Goal: Transaction & Acquisition: Purchase product/service

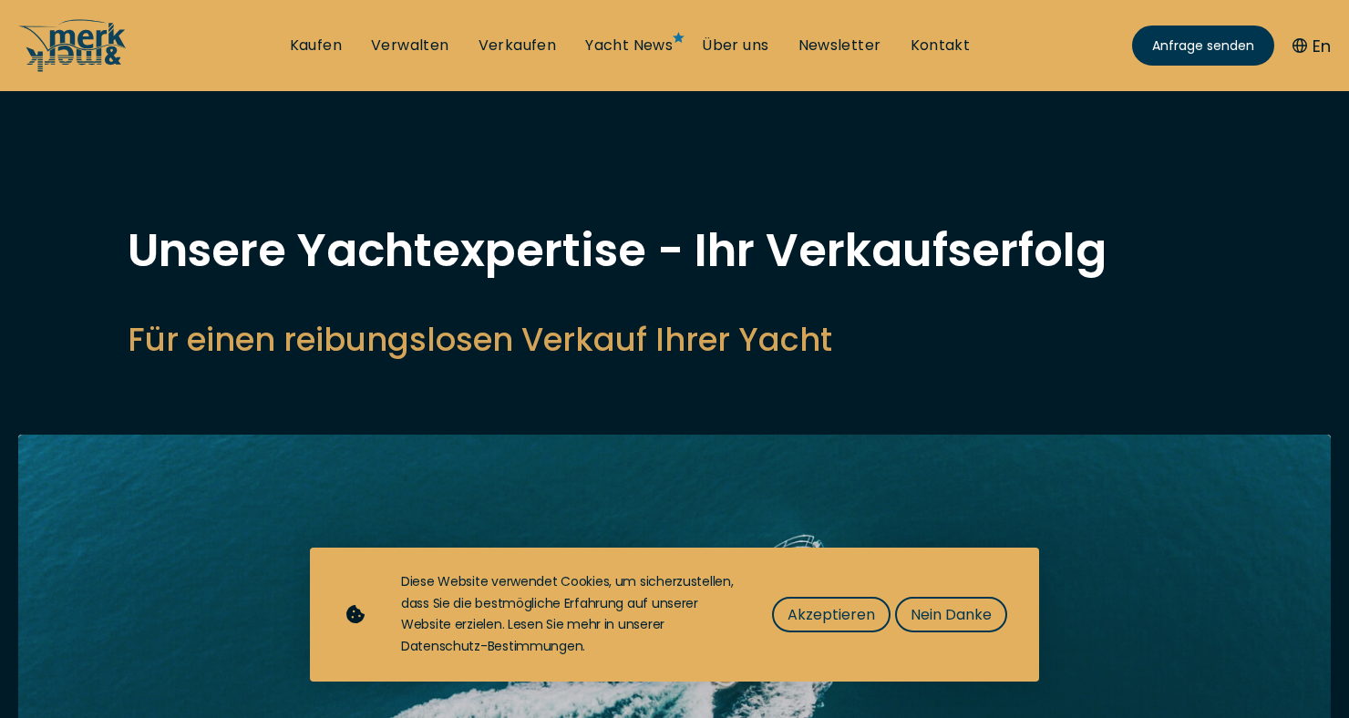
select select "sell"
click at [944, 616] on span "Nein Danke" at bounding box center [951, 614] width 81 height 23
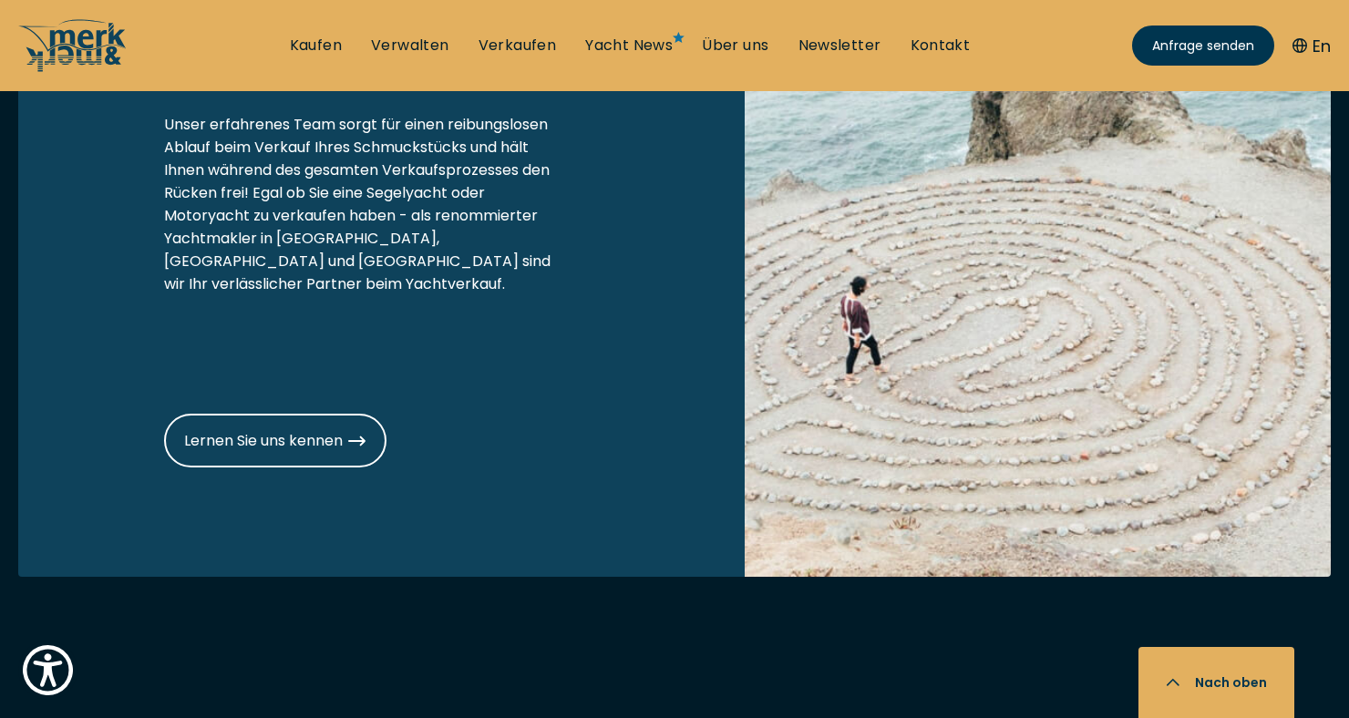
scroll to position [2308, 0]
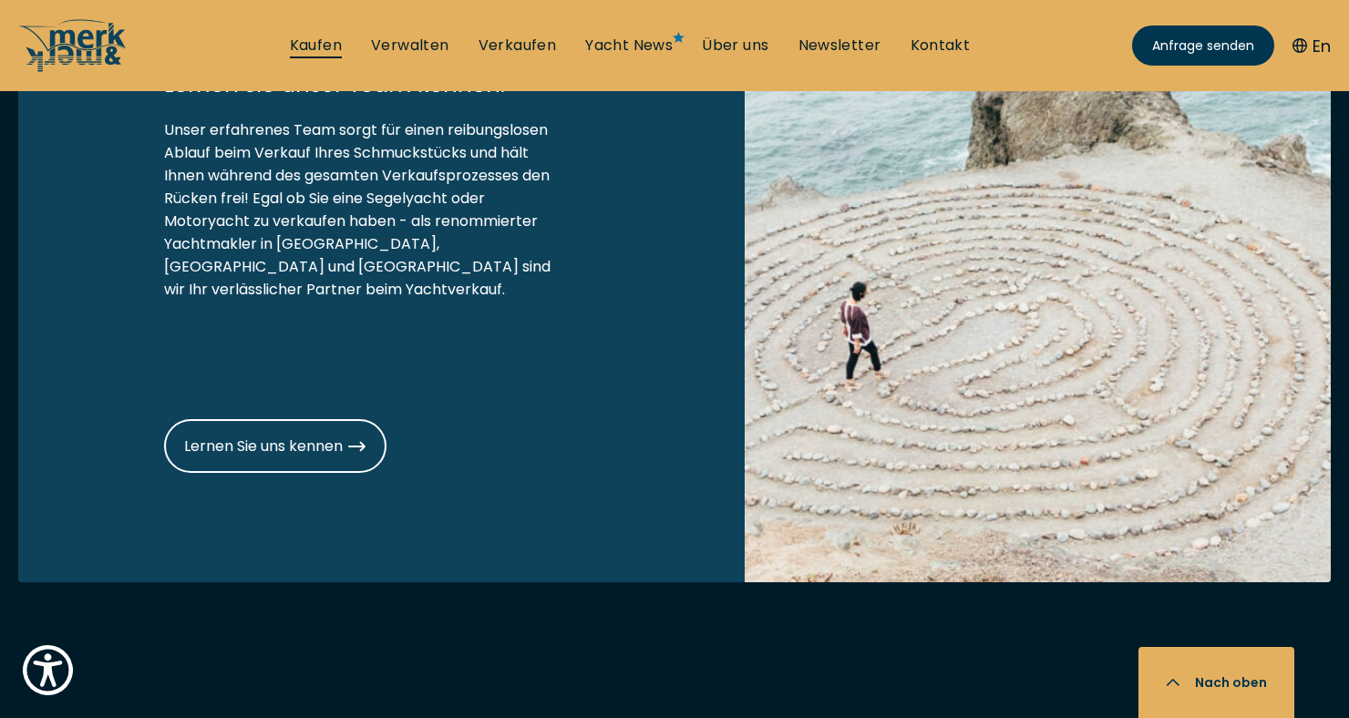
click at [306, 36] on link "Kaufen" at bounding box center [316, 46] width 52 height 20
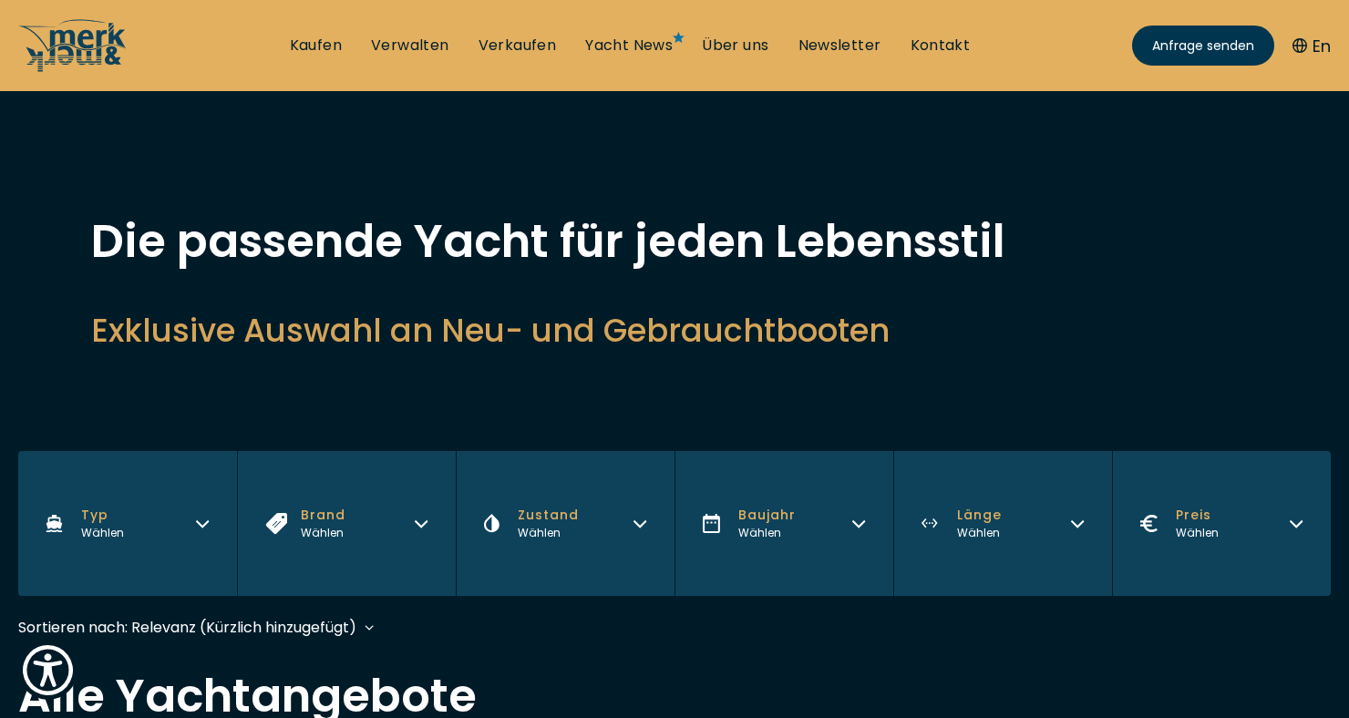
click at [206, 536] on button "Typ Wählen" at bounding box center [127, 523] width 219 height 145
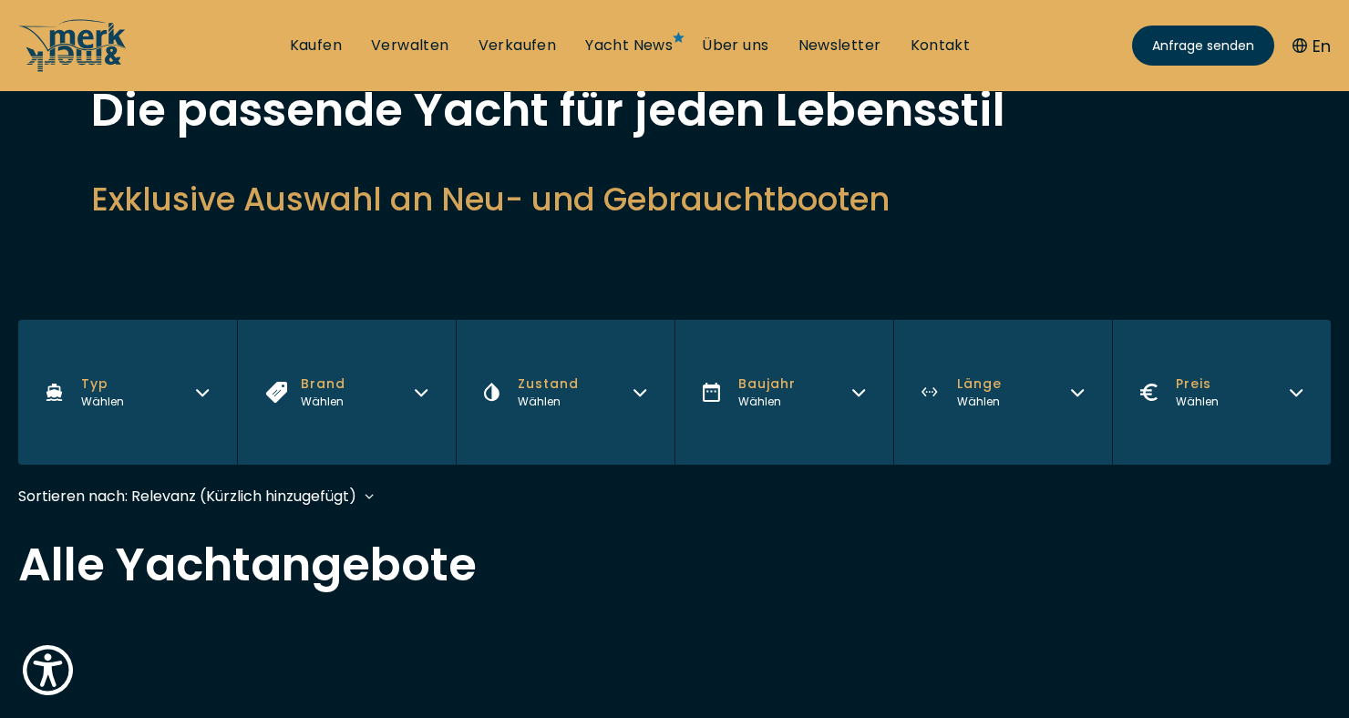
scroll to position [139, 0]
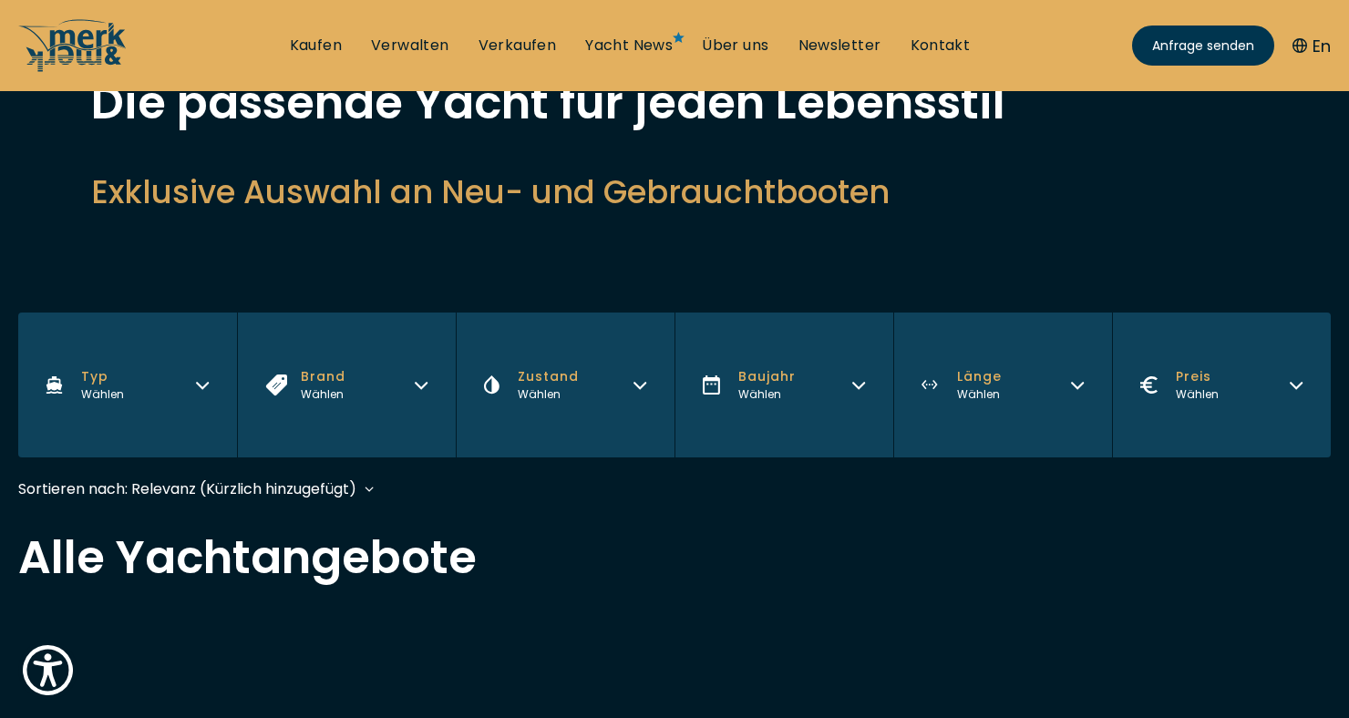
click at [103, 413] on button "Typ Wählen" at bounding box center [127, 385] width 219 height 145
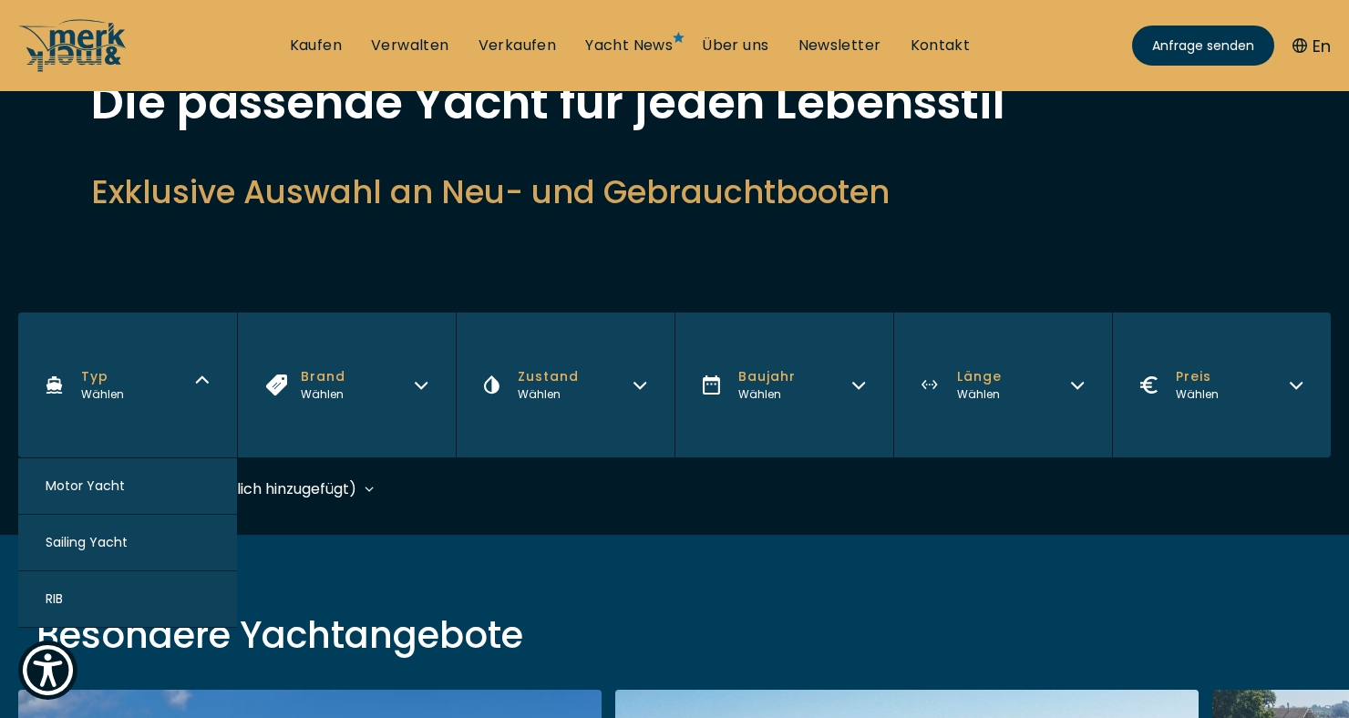
click at [70, 495] on span "Motor Yacht" at bounding box center [85, 486] width 79 height 19
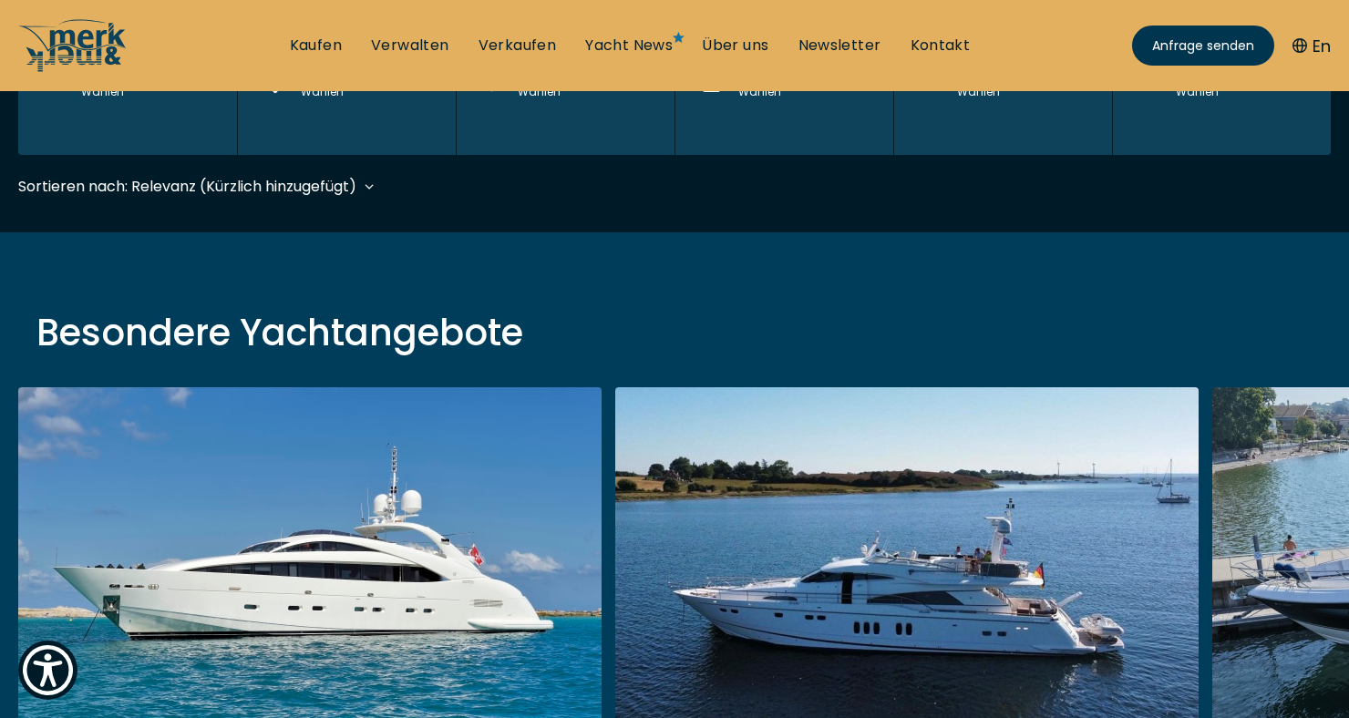
scroll to position [451, 0]
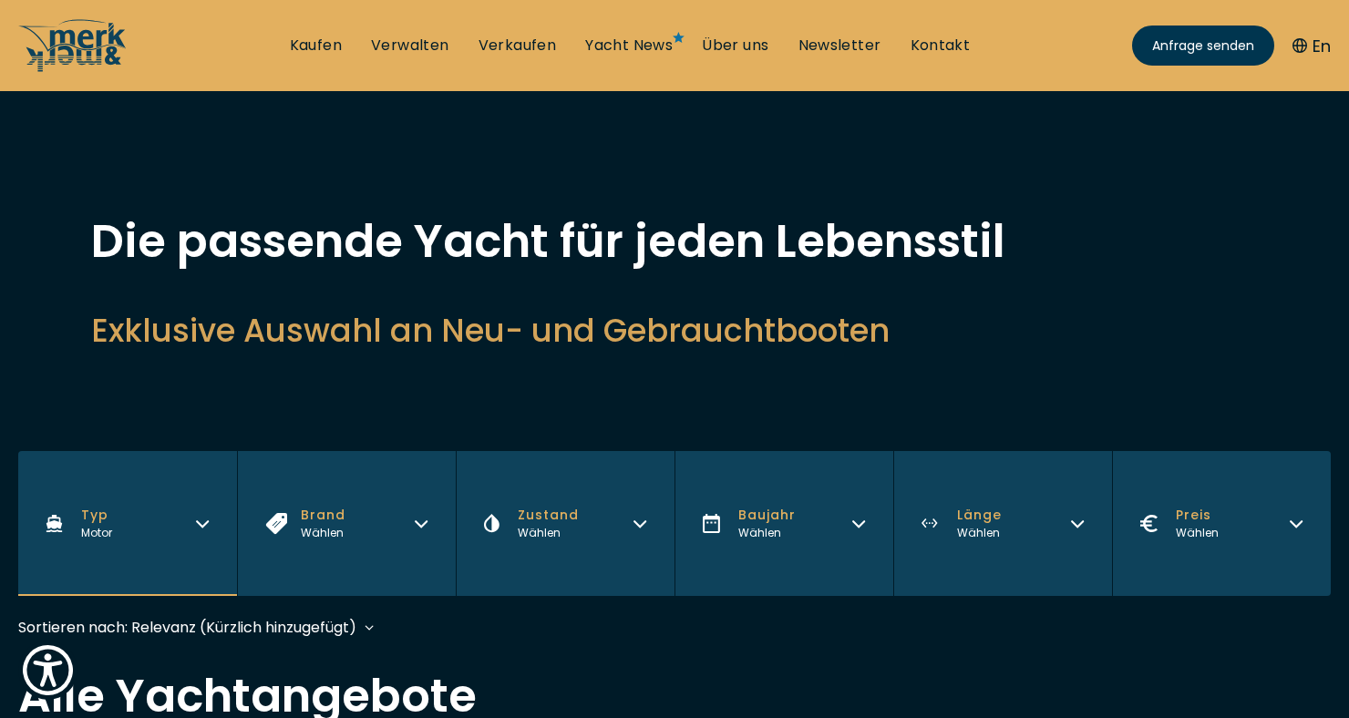
click at [90, 539] on span "Motor" at bounding box center [96, 532] width 31 height 15
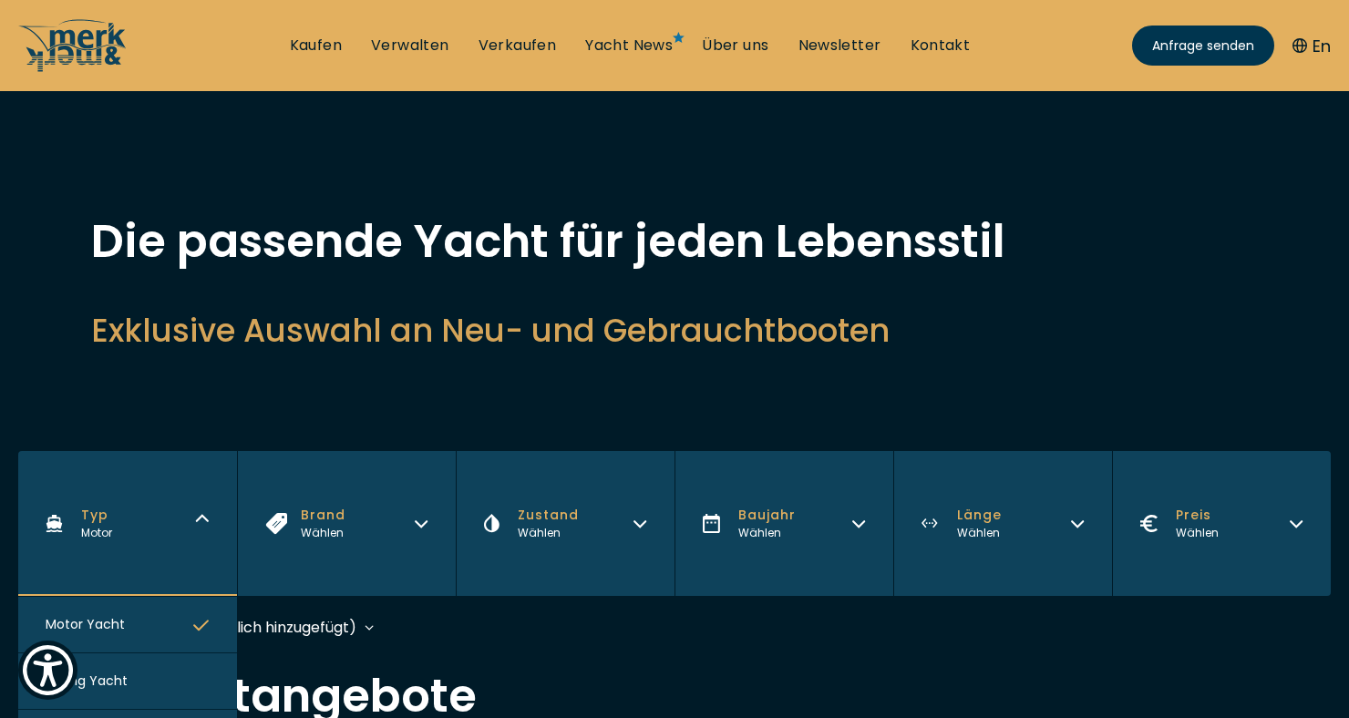
click at [530, 525] on div "Wählen" at bounding box center [548, 533] width 61 height 16
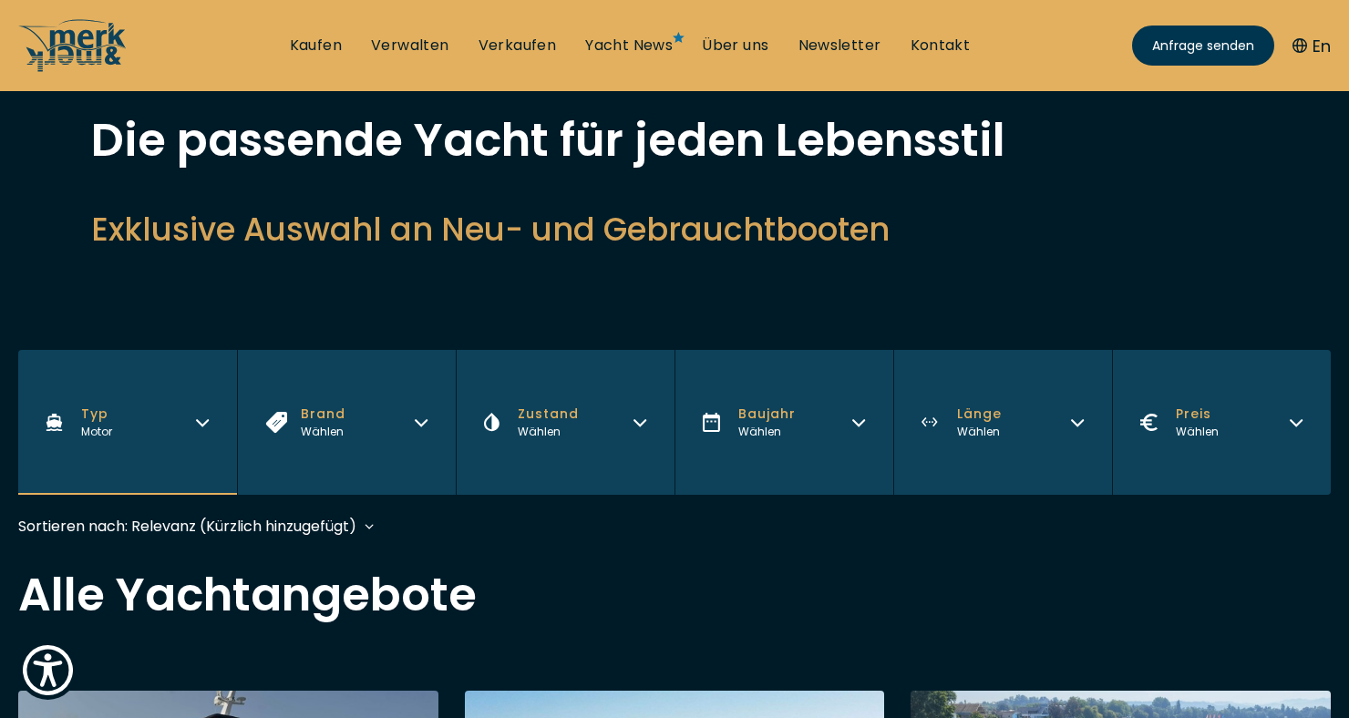
scroll to position [98, 0]
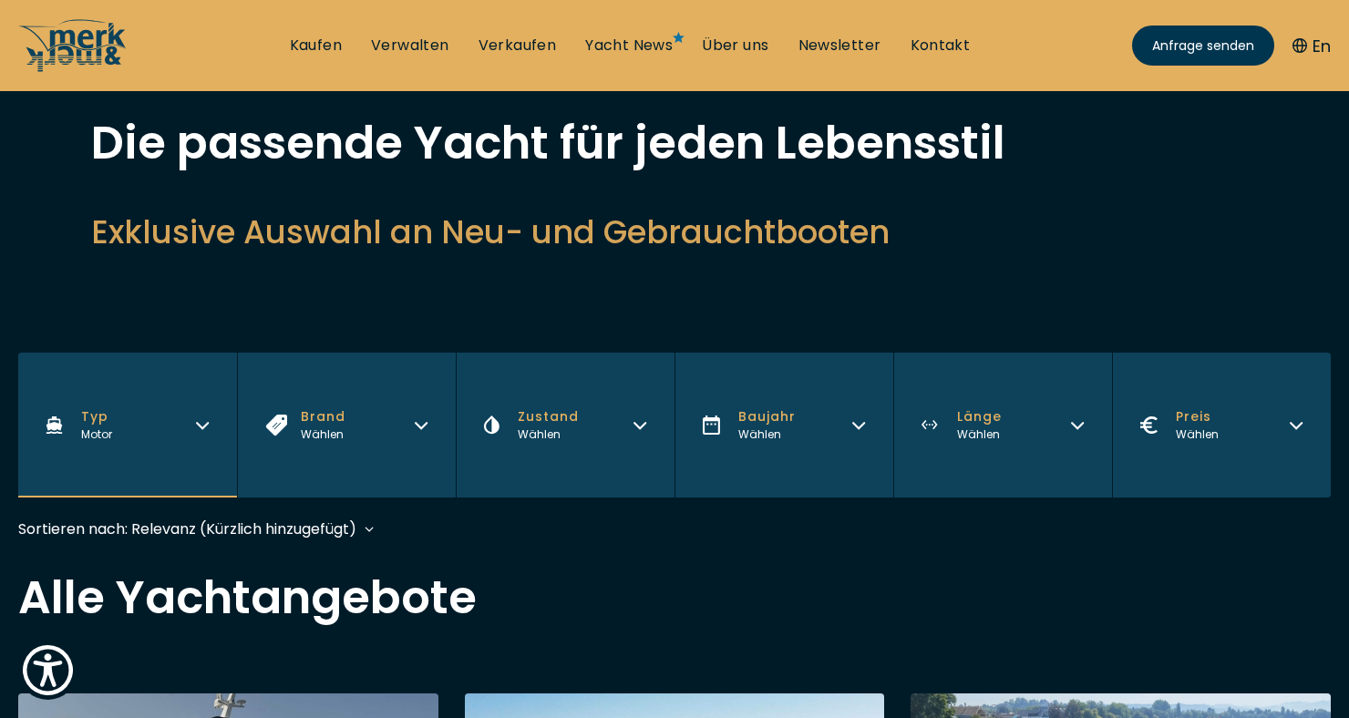
click at [520, 436] on div "Wählen" at bounding box center [548, 435] width 61 height 16
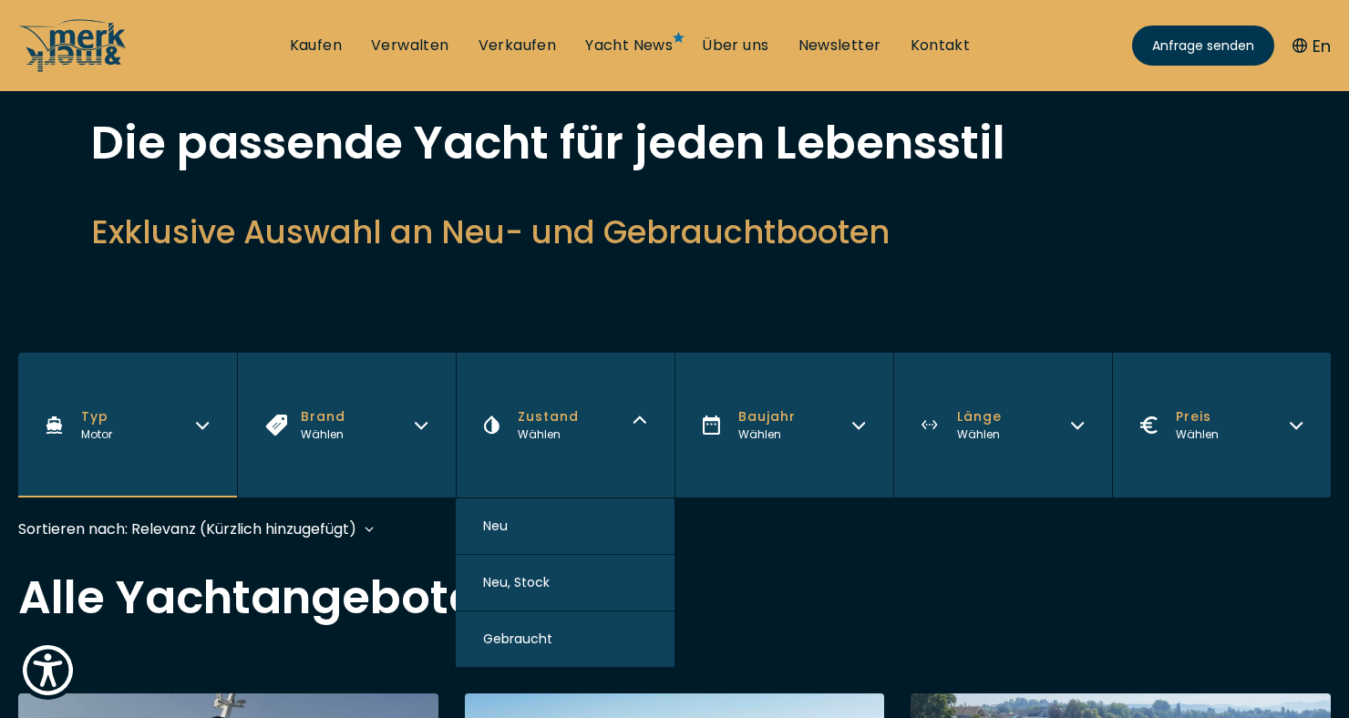
click at [498, 653] on button "Gebraucht" at bounding box center [565, 640] width 219 height 57
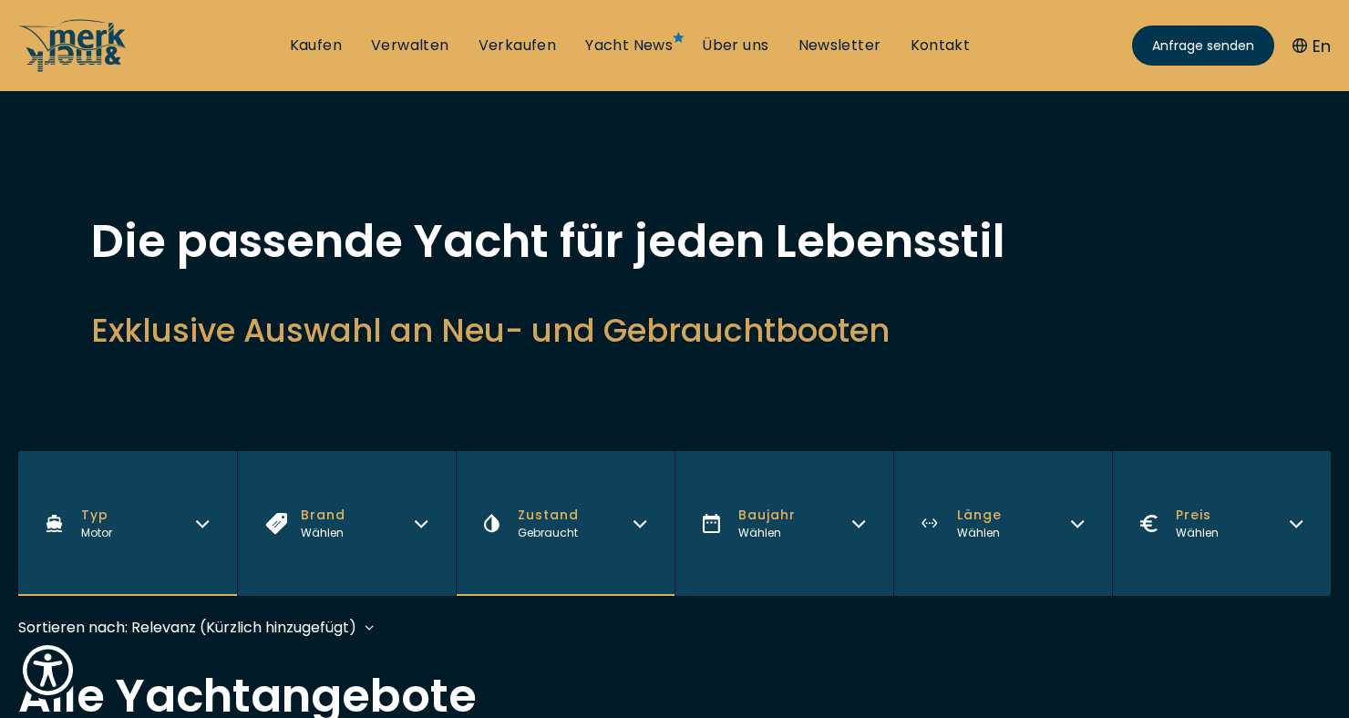
click at [306, 532] on div "Wählen" at bounding box center [323, 533] width 45 height 16
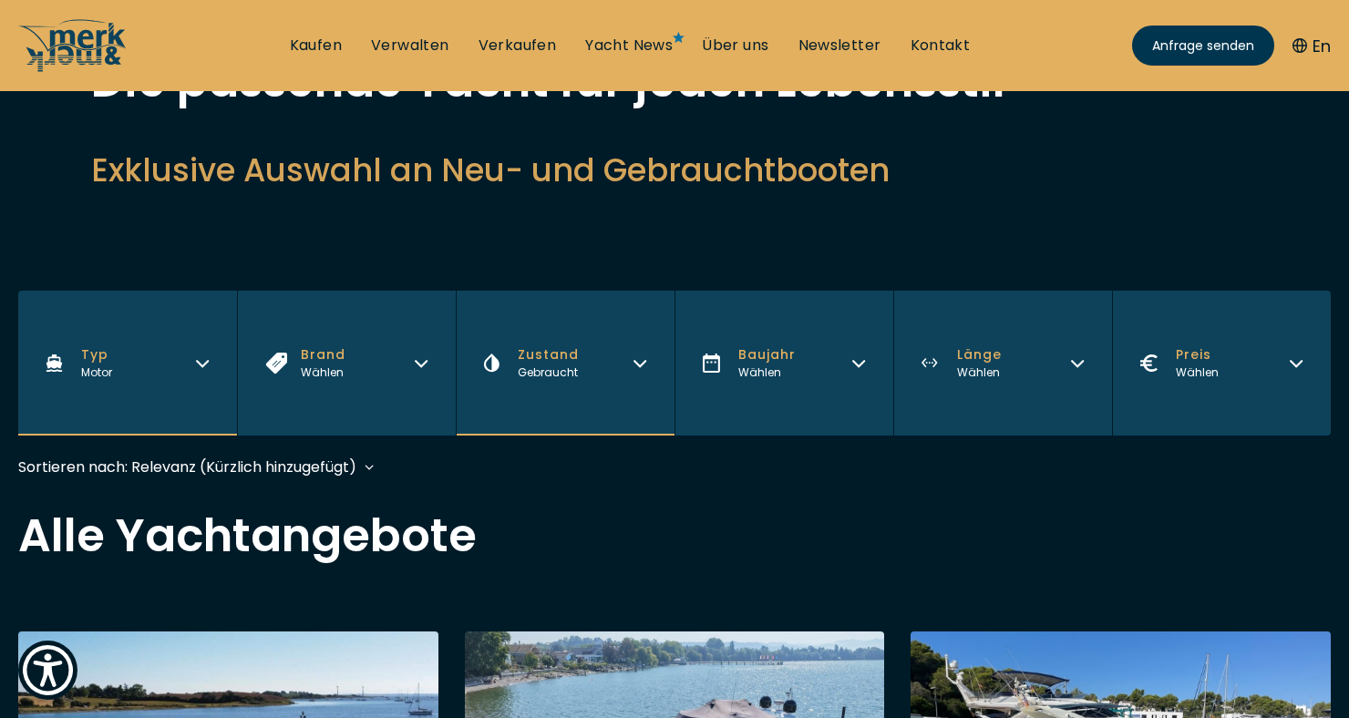
scroll to position [162, 0]
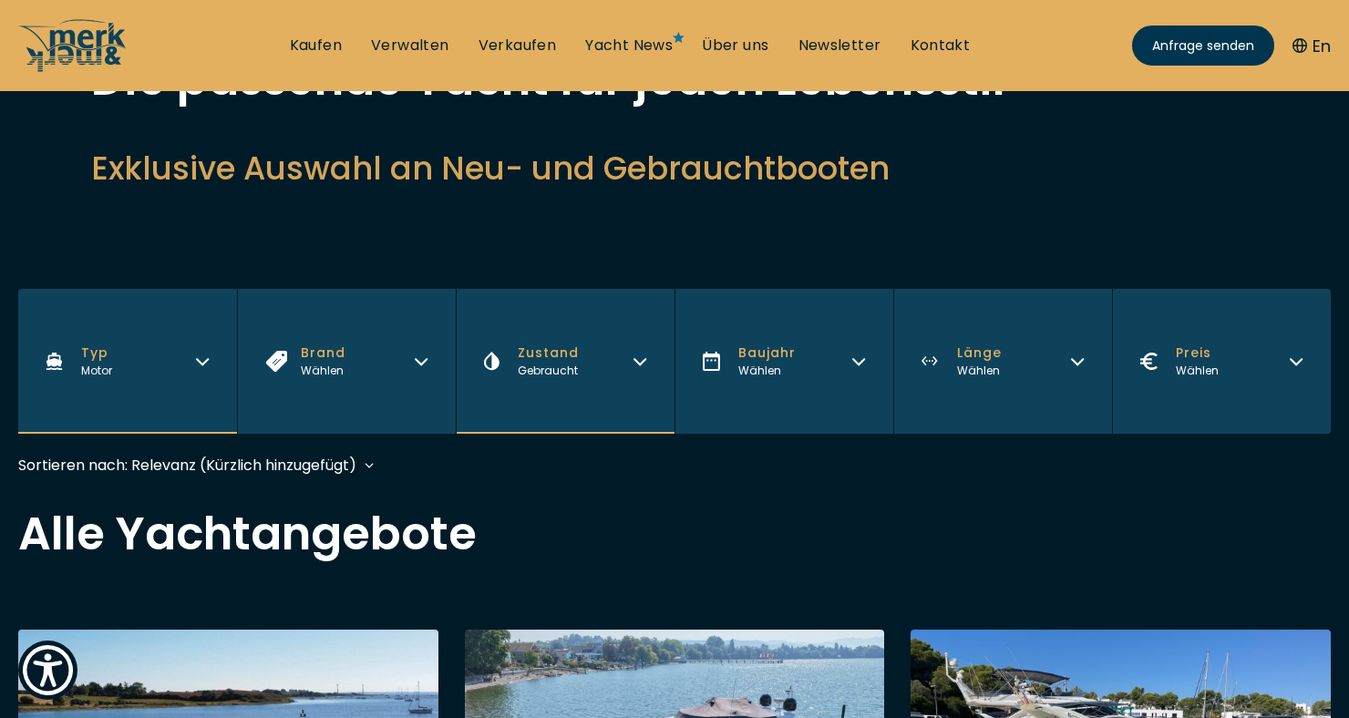
click at [303, 364] on div "Wählen" at bounding box center [323, 371] width 45 height 16
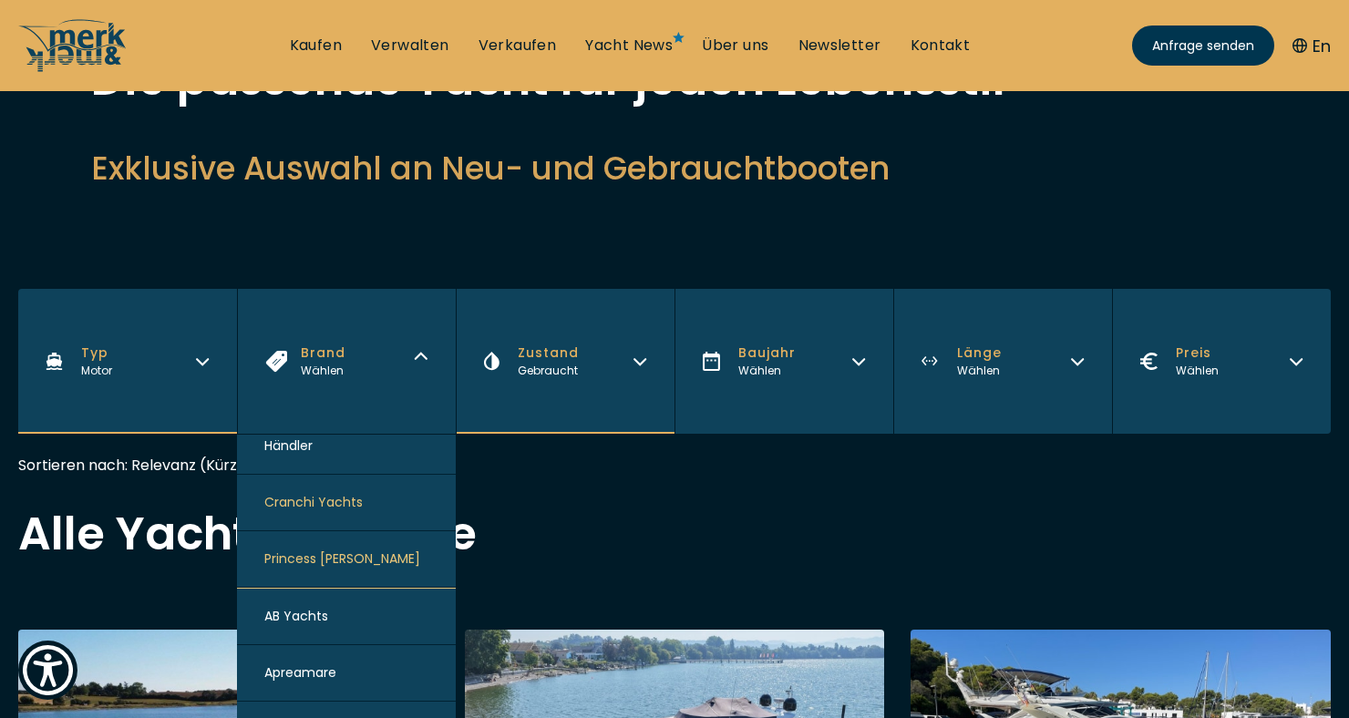
scroll to position [0, 0]
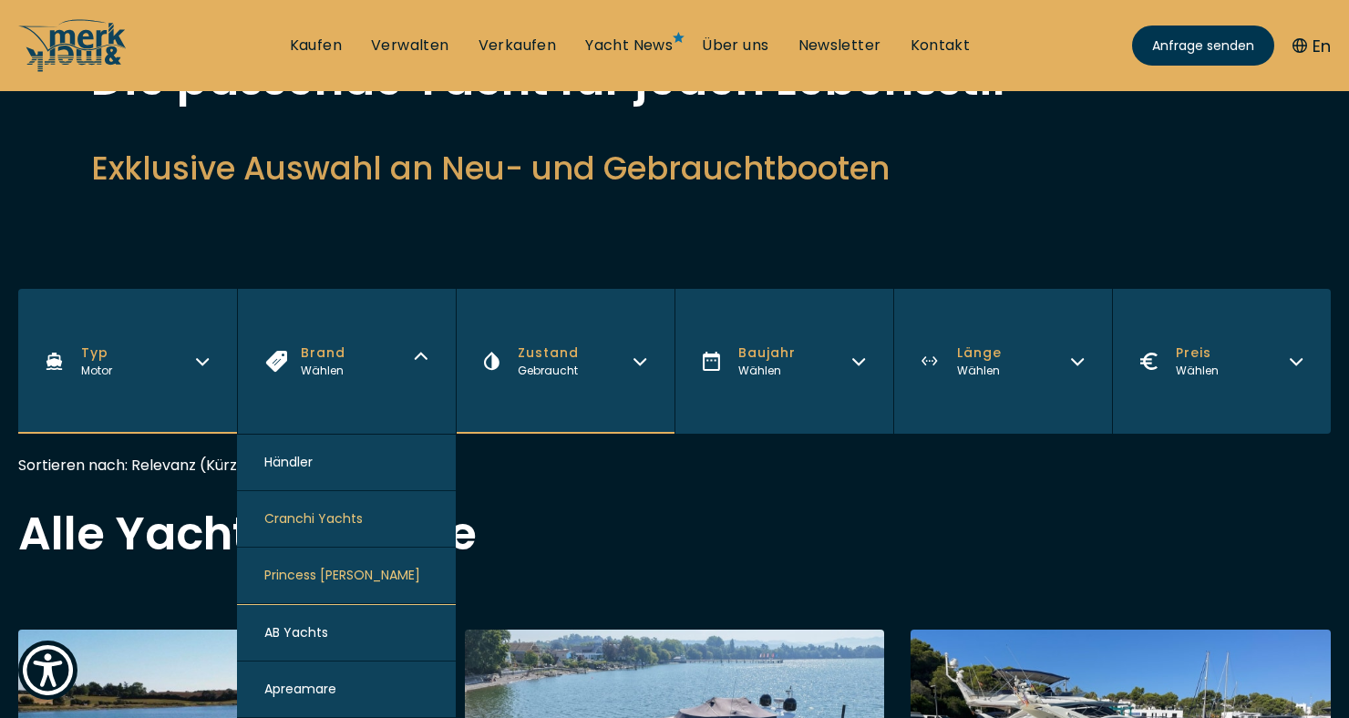
click at [92, 364] on span "Motor" at bounding box center [96, 370] width 31 height 15
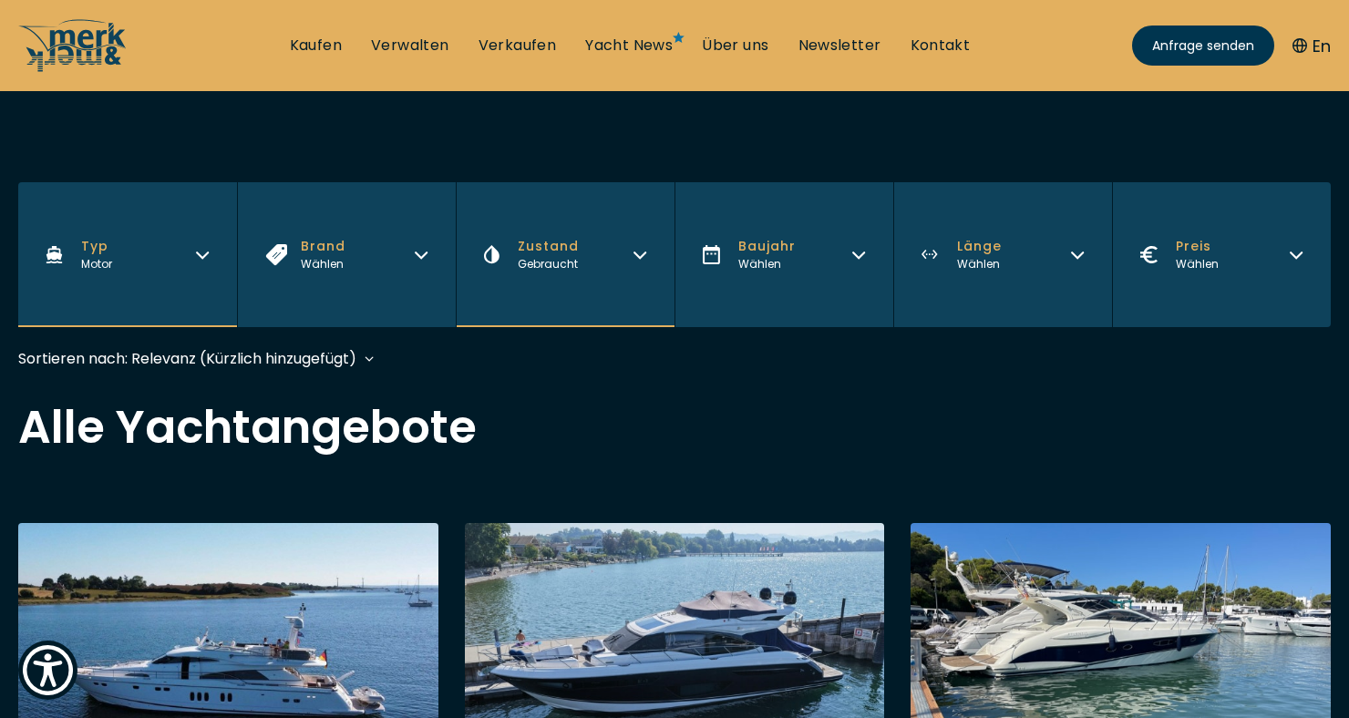
scroll to position [271, 0]
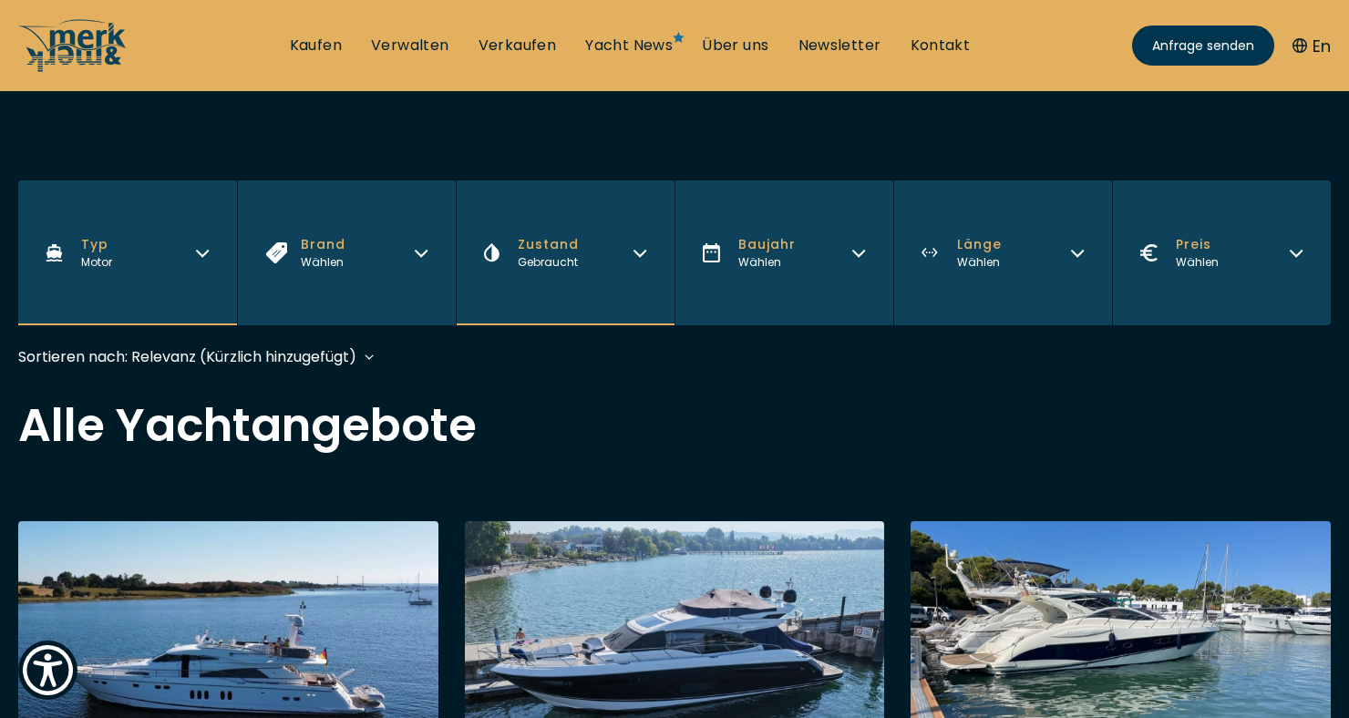
click at [70, 275] on button "Typ Motor" at bounding box center [127, 252] width 219 height 145
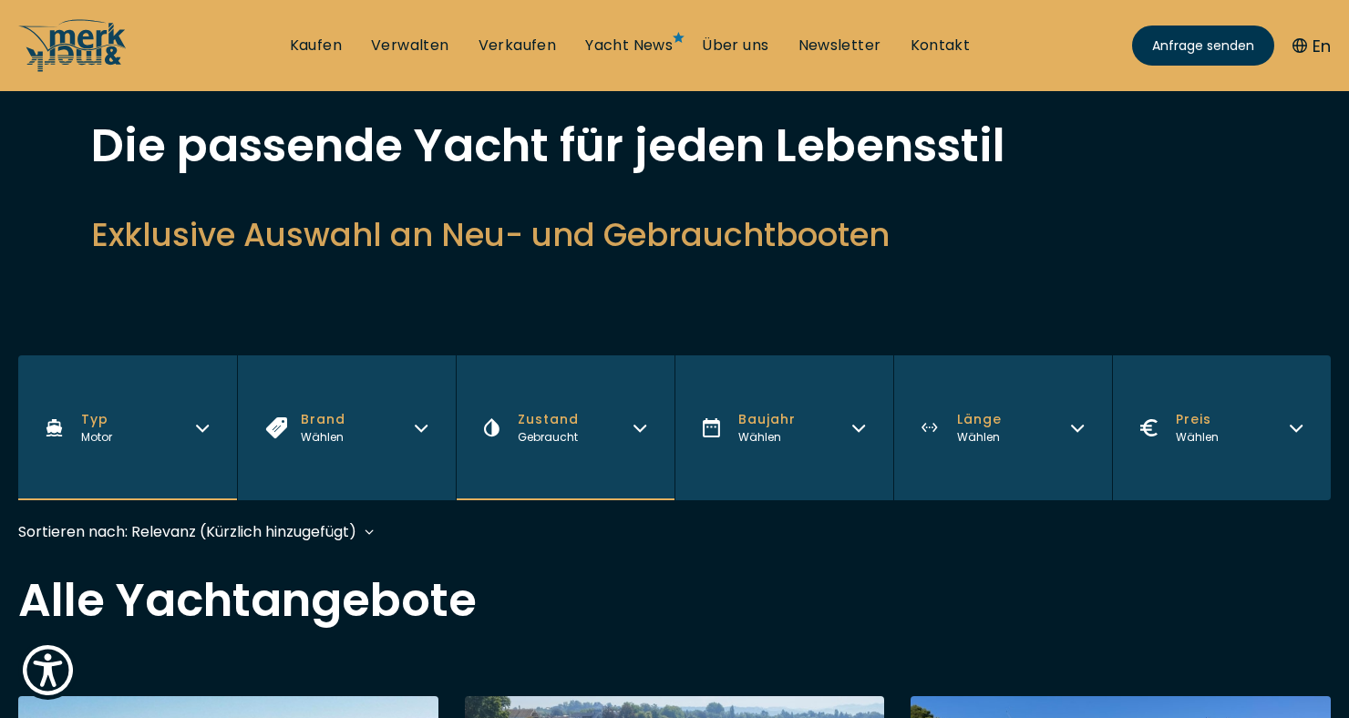
scroll to position [94, 0]
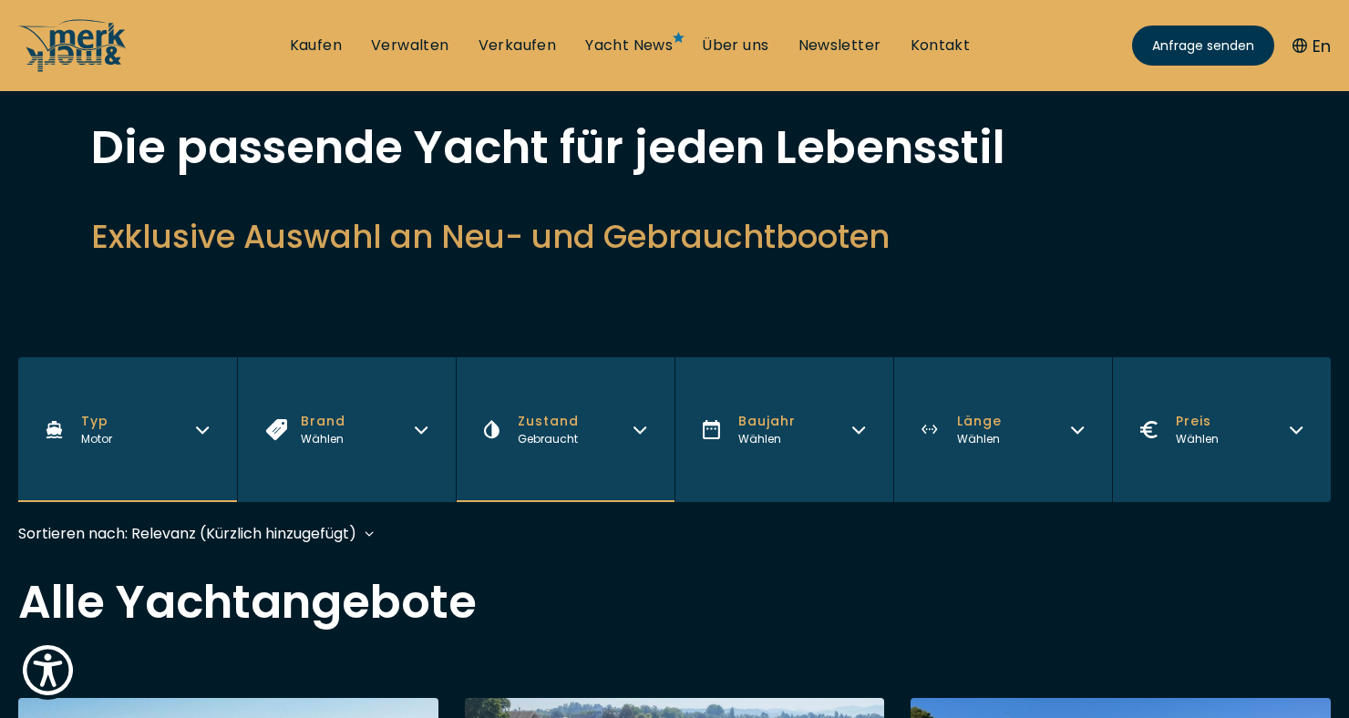
click at [345, 441] on button "Brand Wählen" at bounding box center [346, 429] width 219 height 145
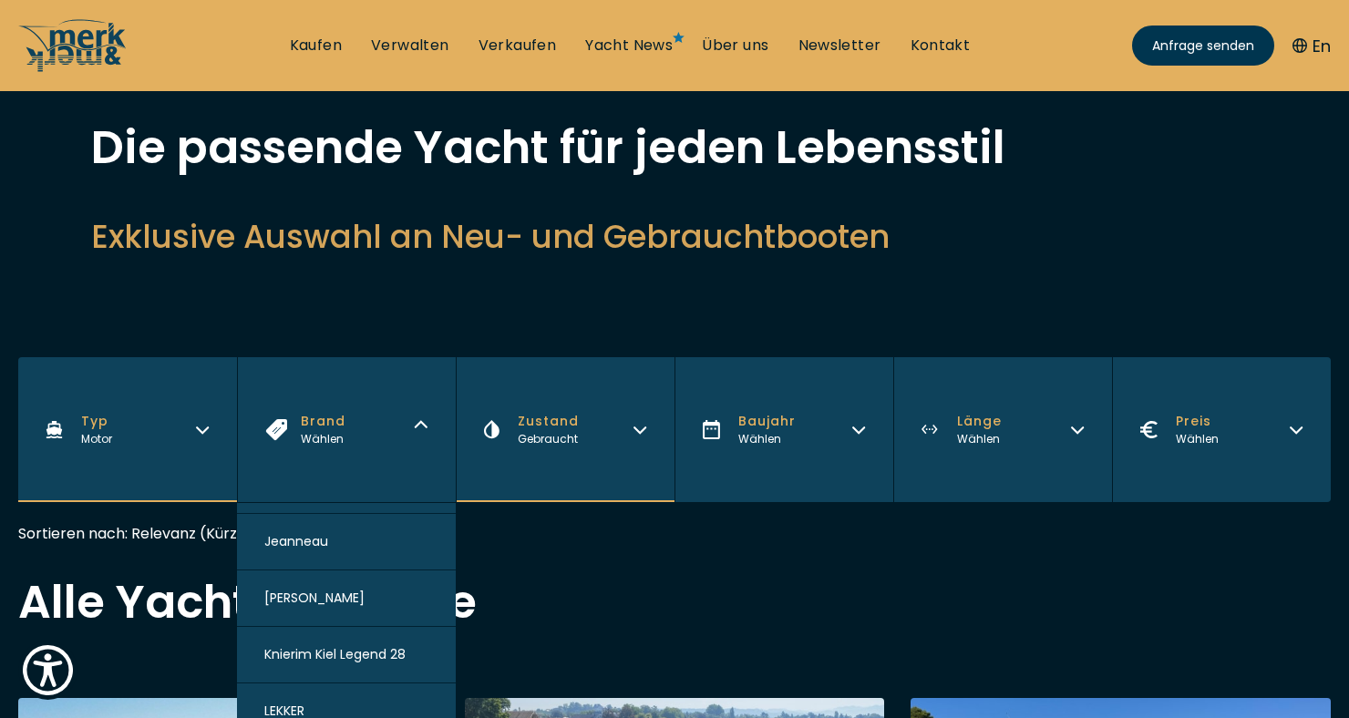
scroll to position [1402, 0]
click at [275, 540] on span "Jeanneau" at bounding box center [296, 542] width 64 height 19
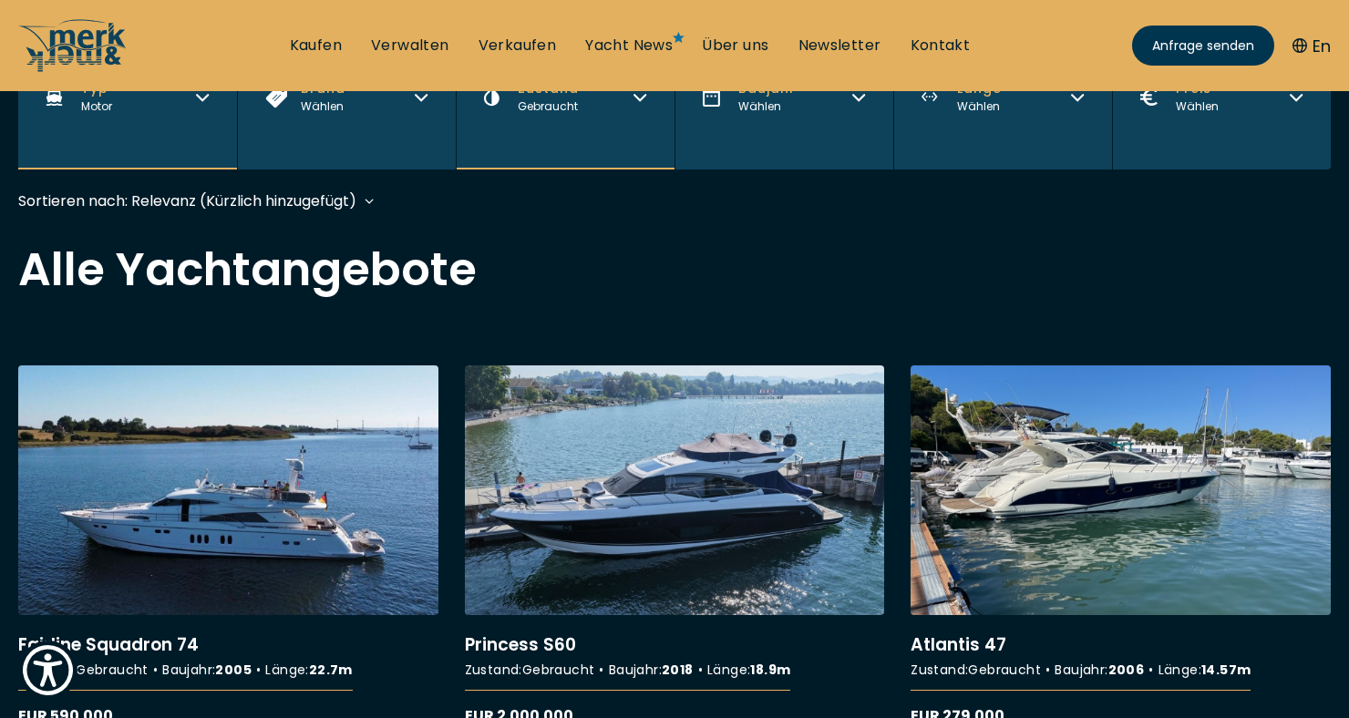
scroll to position [451, 0]
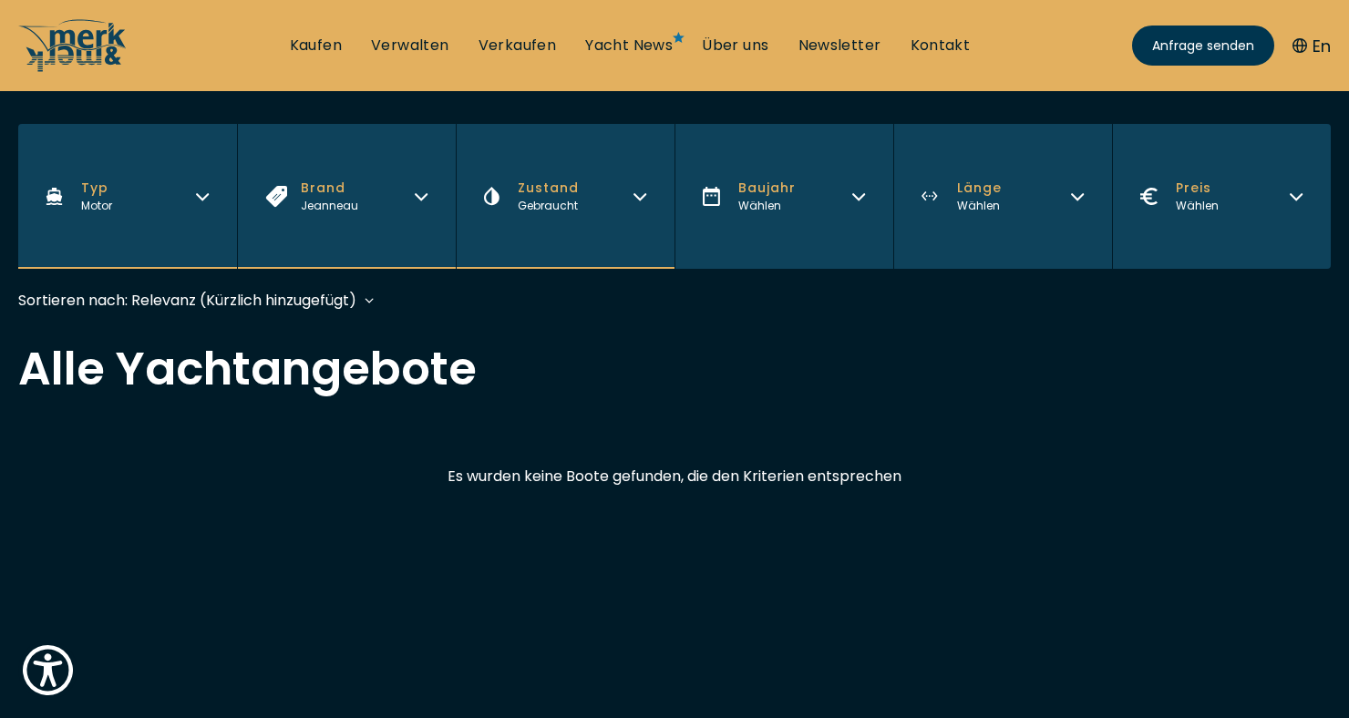
scroll to position [326, 0]
click at [324, 204] on span "Jeanneau" at bounding box center [329, 206] width 57 height 15
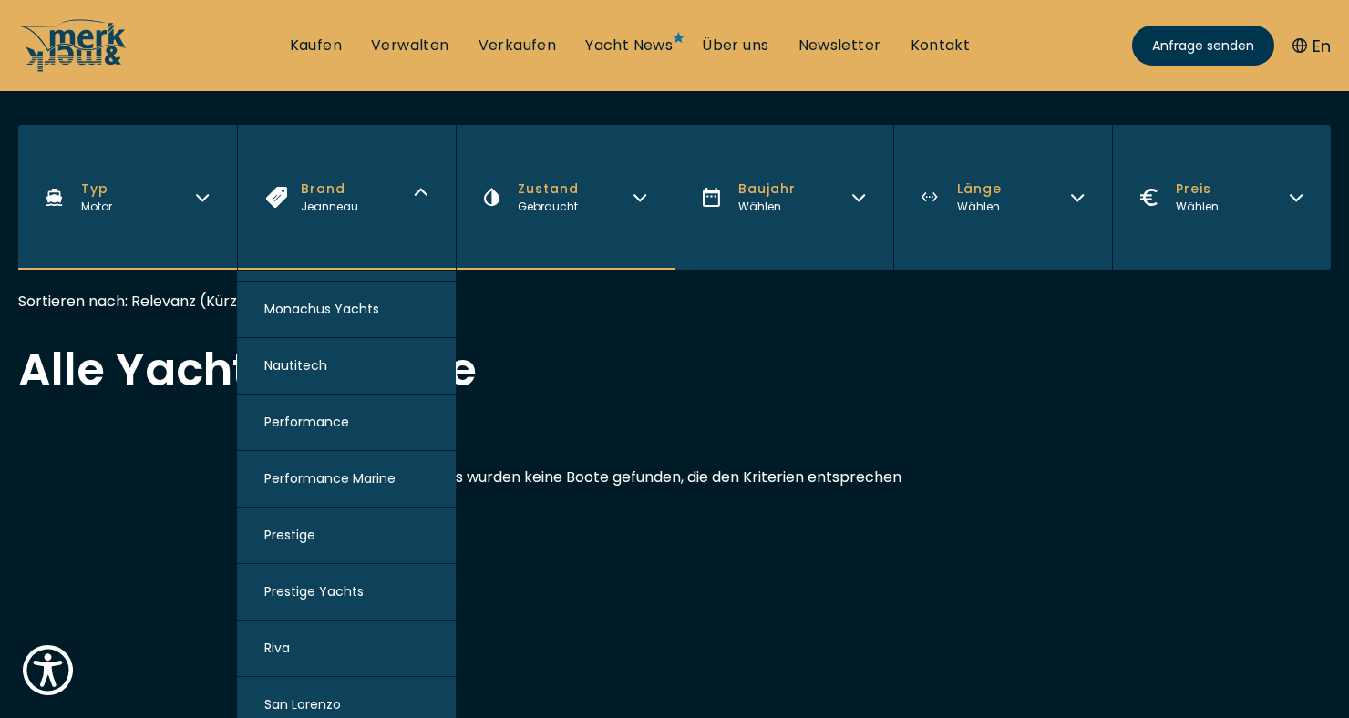
scroll to position [1685, 0]
click at [276, 534] on span "Prestige" at bounding box center [289, 535] width 51 height 19
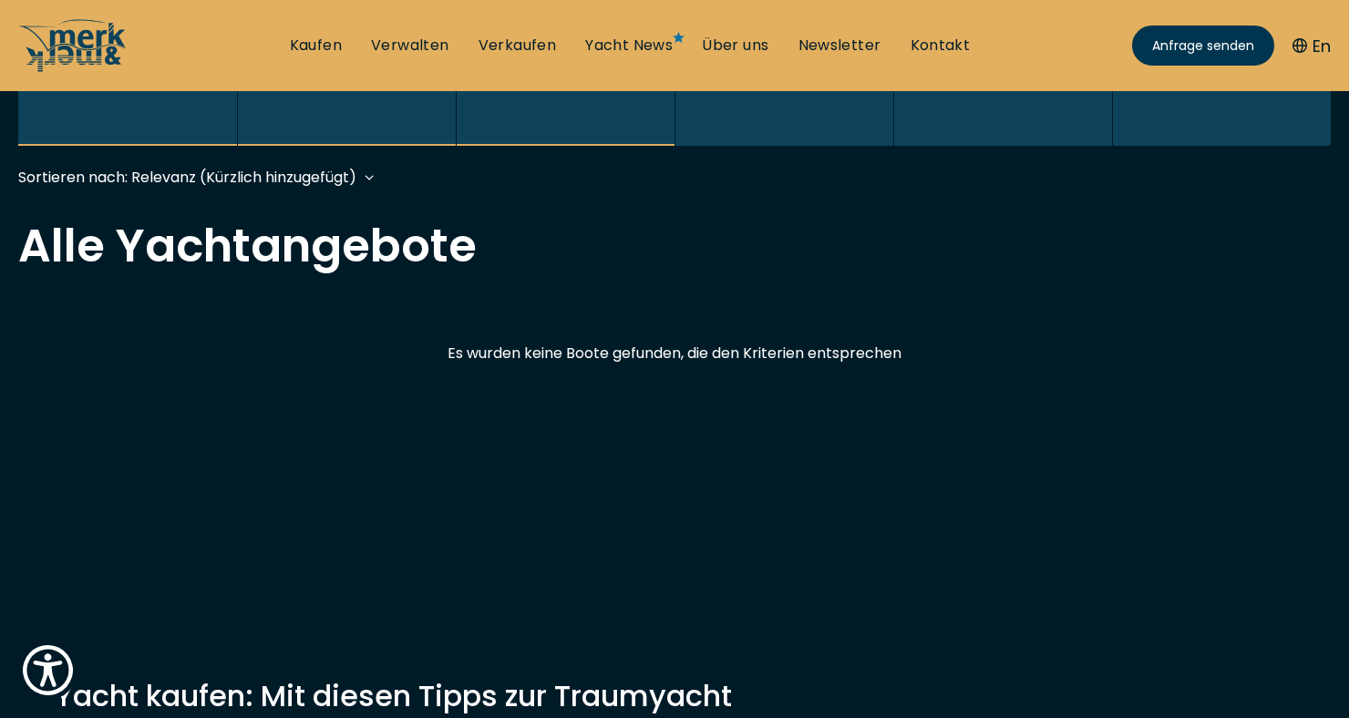
scroll to position [451, 0]
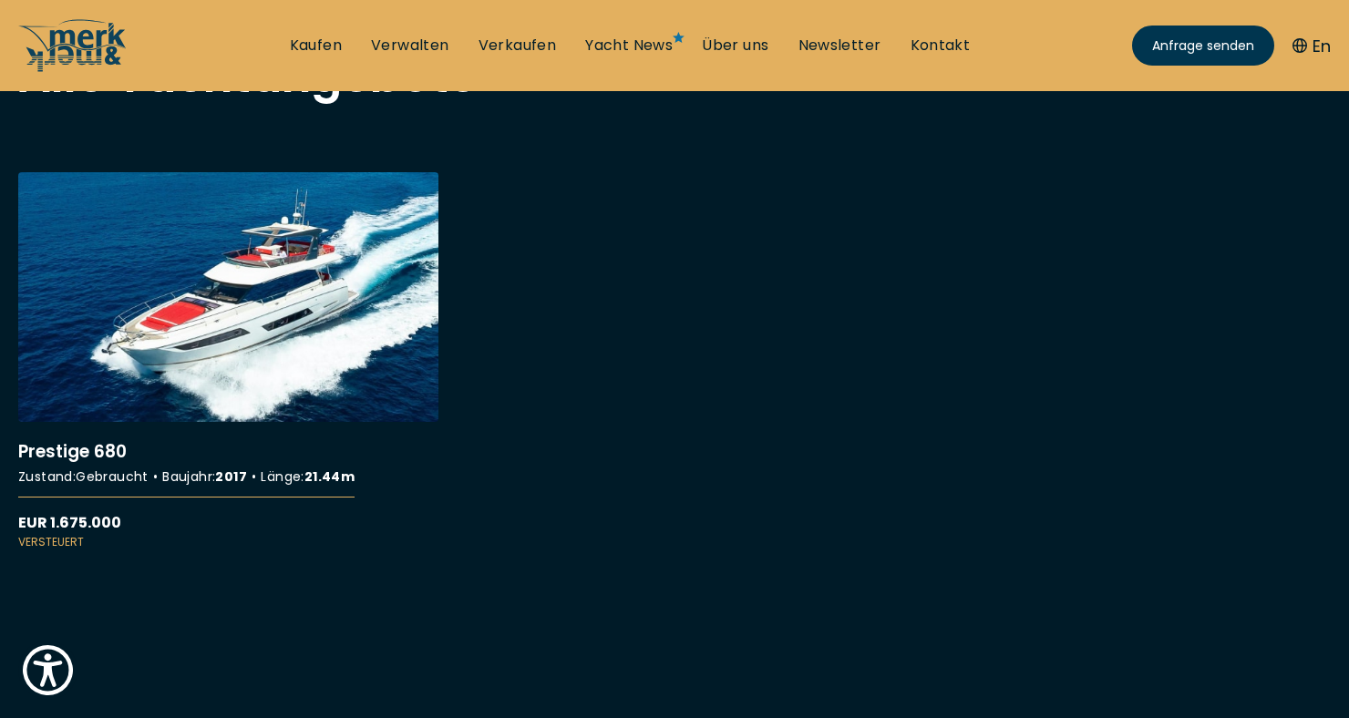
scroll to position [620, 0]
